Goal: Navigation & Orientation: Find specific page/section

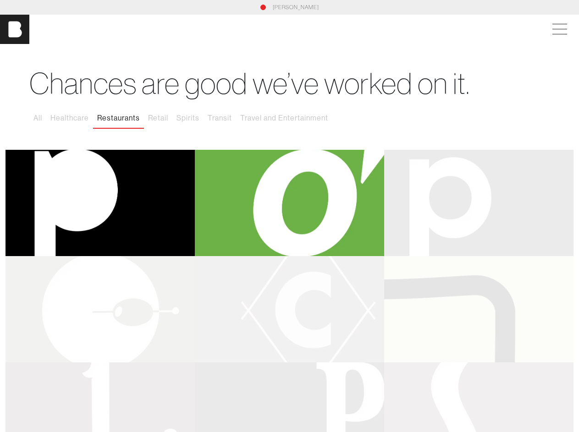
click at [567, 29] on span at bounding box center [557, 29] width 21 height 16
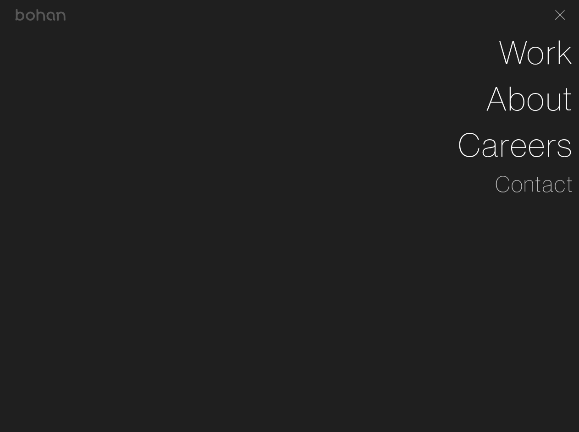
click at [38, 118] on button "All" at bounding box center [37, 118] width 17 height 19
click at [119, 118] on li "About" at bounding box center [289, 99] width 568 height 46
click at [159, 118] on li "About" at bounding box center [289, 99] width 568 height 46
click at [188, 118] on li "About" at bounding box center [289, 99] width 568 height 46
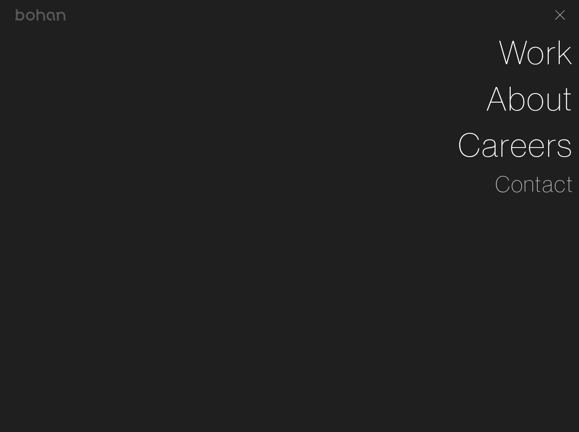
click at [220, 118] on li "About" at bounding box center [289, 99] width 568 height 46
click at [284, 118] on li "About" at bounding box center [289, 99] width 568 height 46
